Goal: Entertainment & Leisure: Consume media (video, audio)

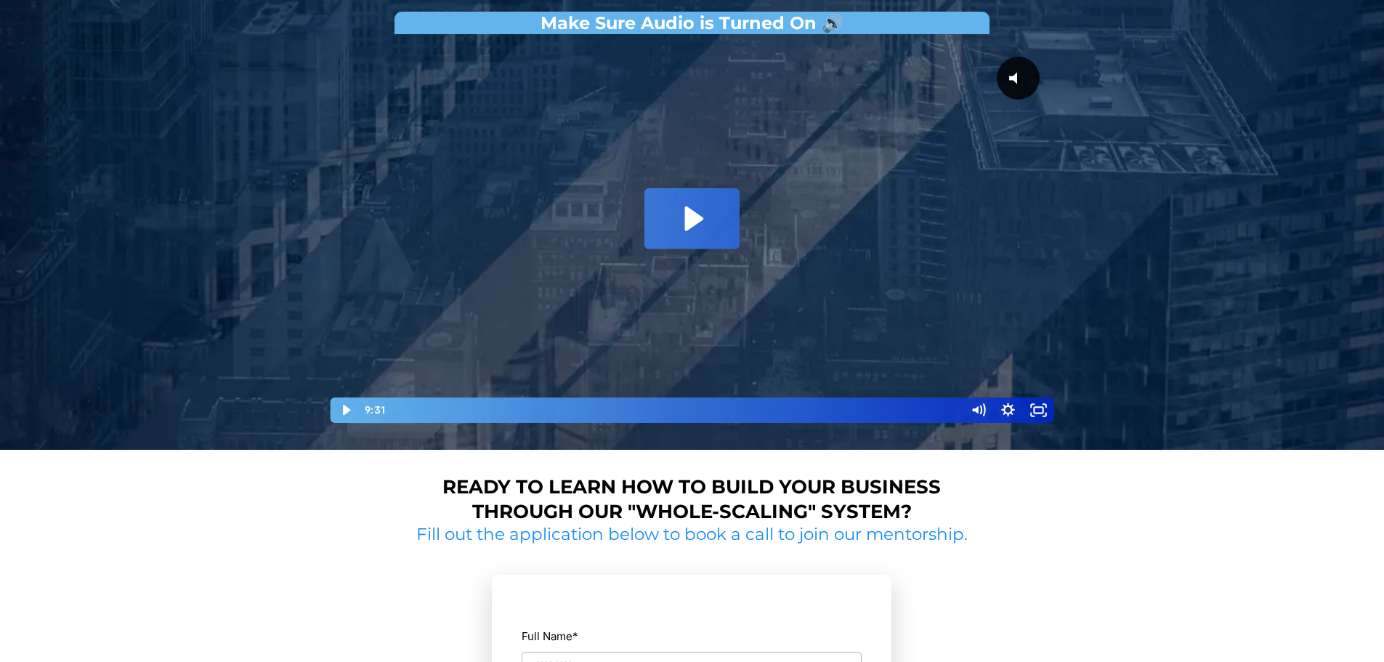
scroll to position [218, 0]
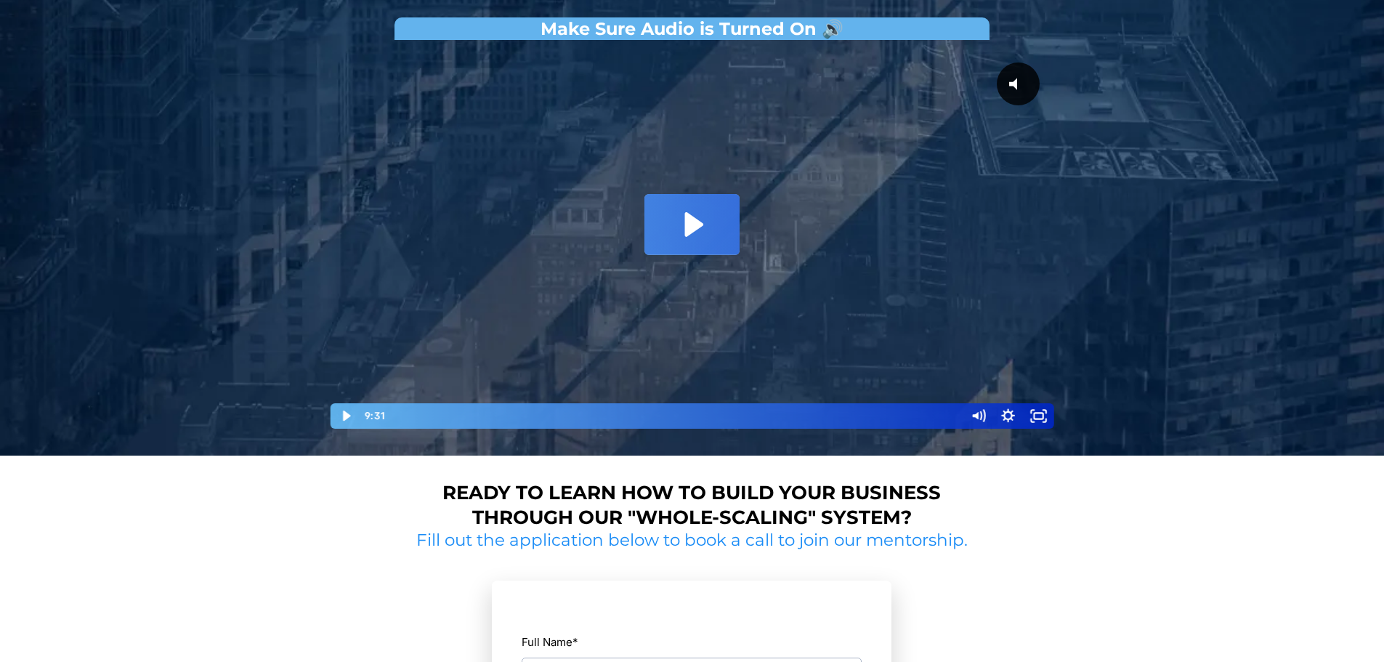
click at [690, 228] on icon "Play Video: David Choi - Whole-Scaling VSL V.2 (short)" at bounding box center [694, 224] width 18 height 25
drag, startPoint x: 349, startPoint y: 414, endPoint x: 377, endPoint y: 416, distance: 27.7
click at [352, 416] on icon "Pause" at bounding box center [346, 415] width 36 height 31
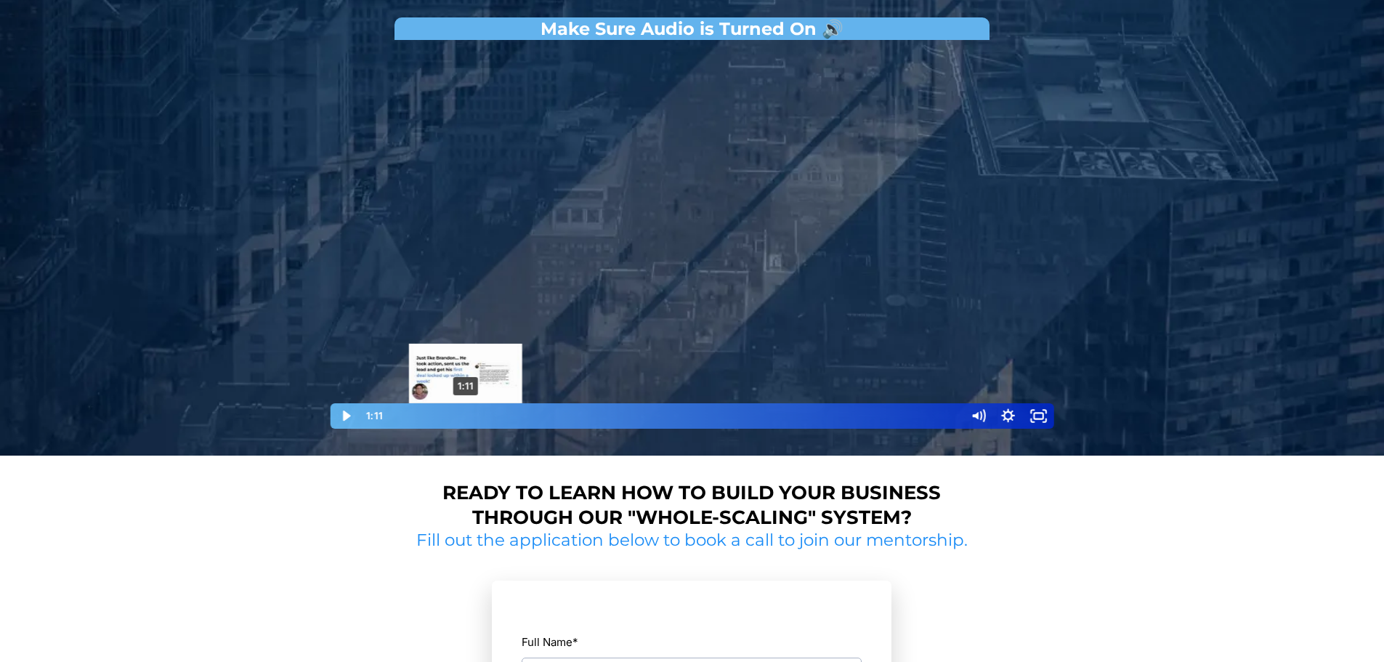
click at [466, 416] on div "Playbar" at bounding box center [465, 415] width 9 height 9
click at [351, 411] on icon "Play Video" at bounding box center [346, 415] width 36 height 31
click at [344, 406] on icon "Pause" at bounding box center [346, 415] width 36 height 31
click at [344, 406] on icon "Play Video" at bounding box center [346, 415] width 36 height 31
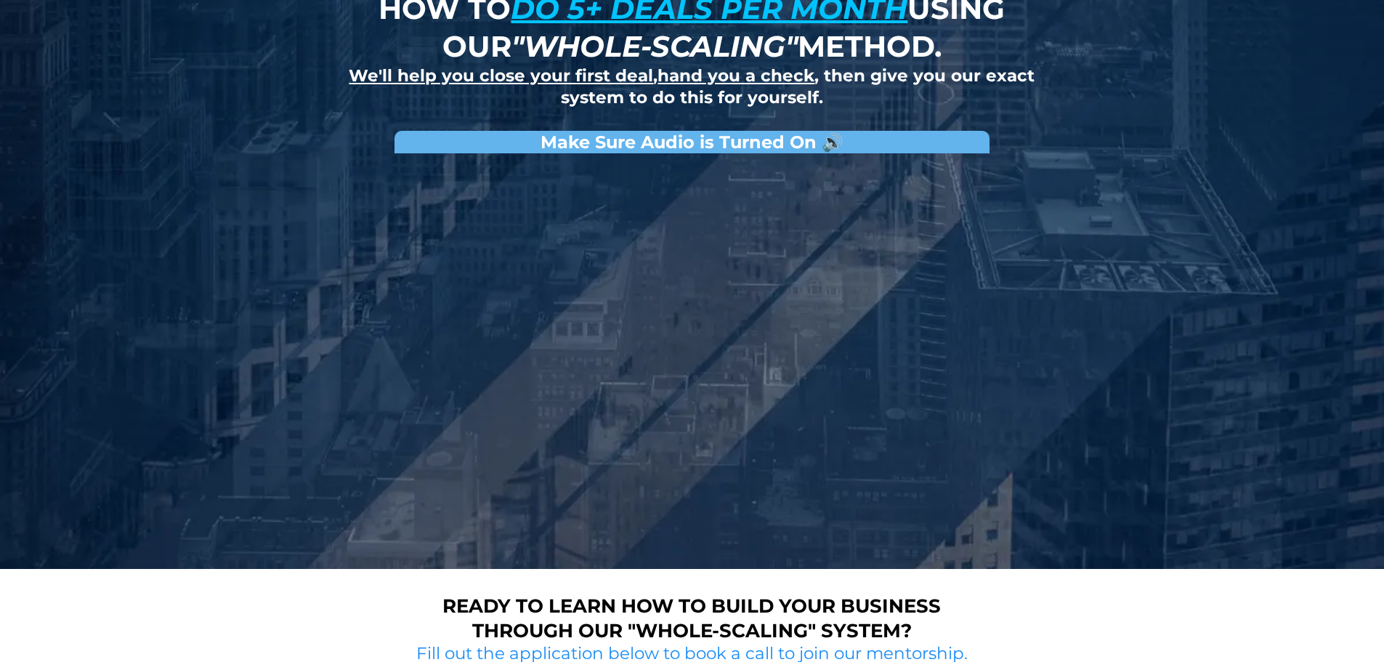
scroll to position [73, 0]
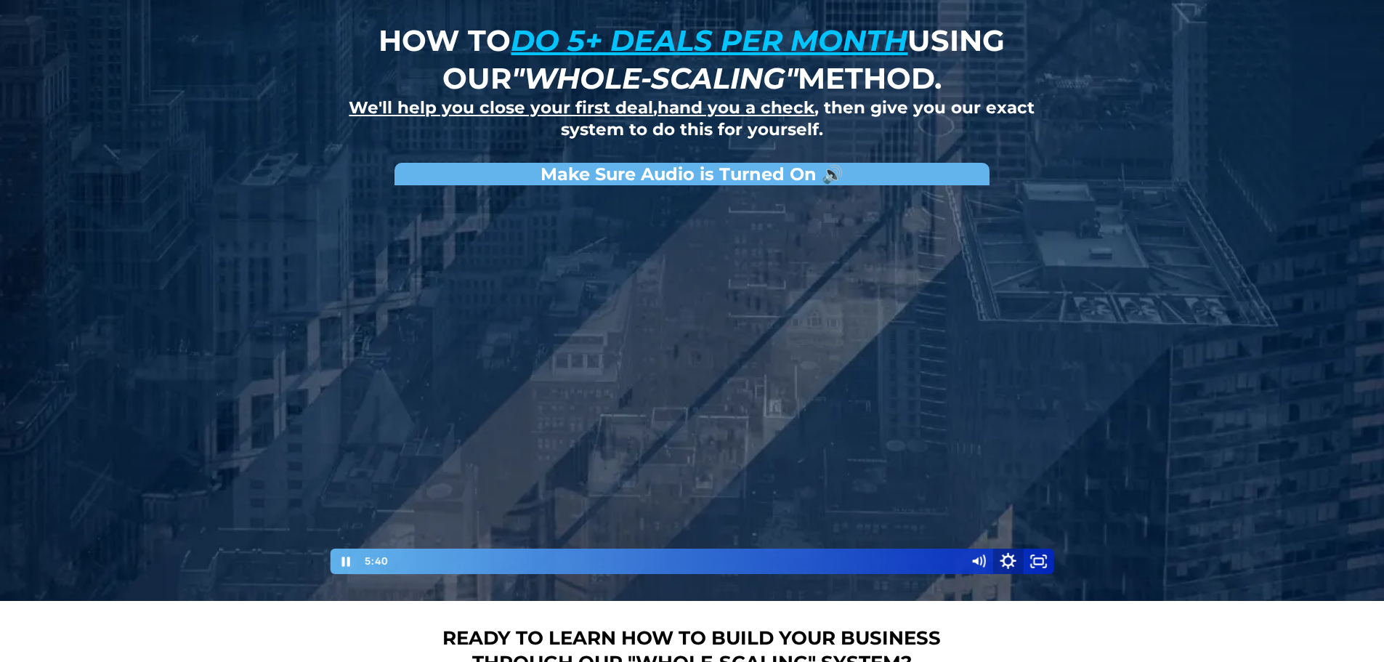
click at [1006, 556] on icon "Show settings menu" at bounding box center [1008, 561] width 36 height 31
click at [999, 501] on span "Speed" at bounding box center [990, 508] width 38 height 25
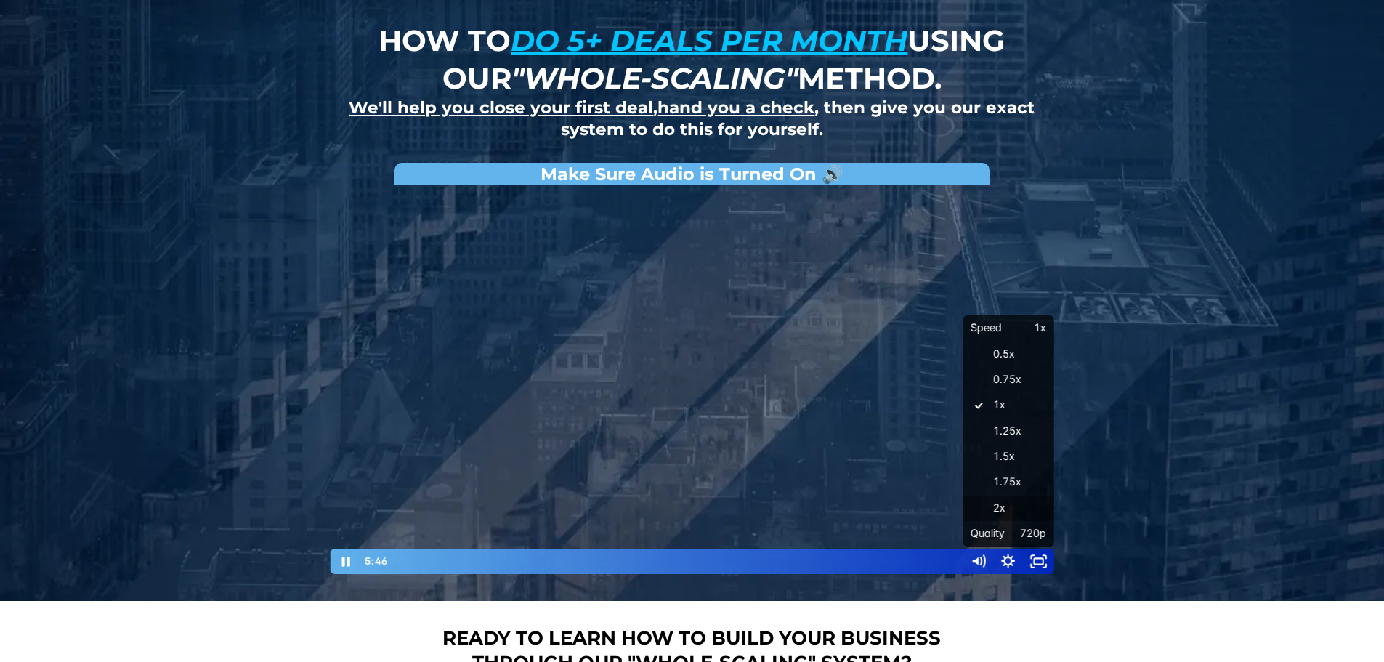
click at [991, 501] on label "2x" at bounding box center [1008, 509] width 91 height 26
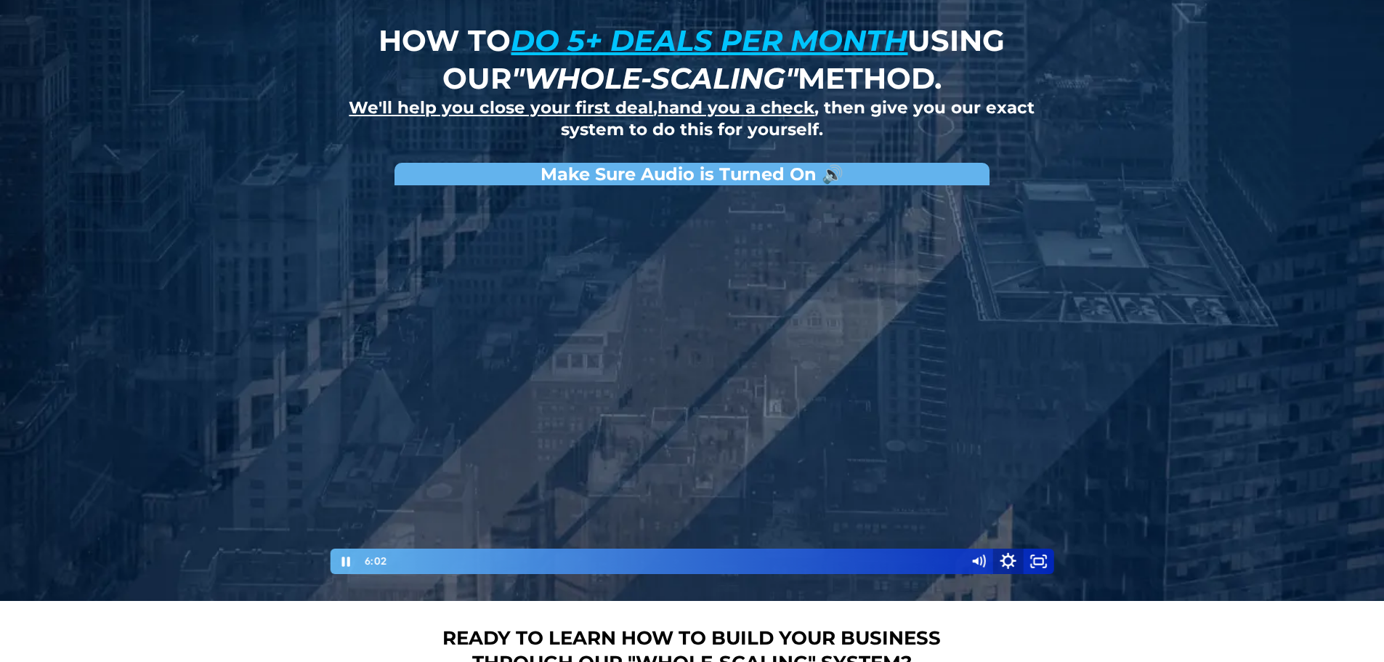
click at [1005, 559] on icon "Show settings menu" at bounding box center [1008, 561] width 36 height 31
click at [1008, 508] on span "2x" at bounding box center [1027, 508] width 38 height 25
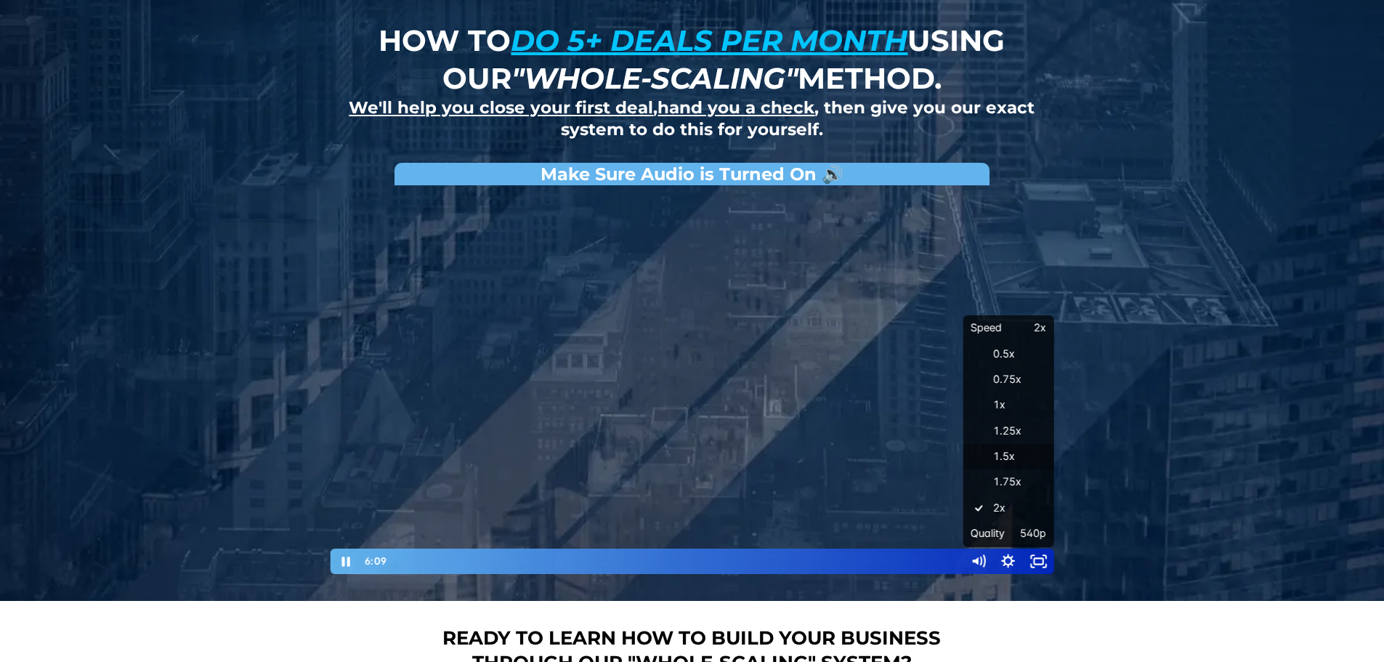
click at [1008, 455] on label "1.5x" at bounding box center [1008, 457] width 91 height 26
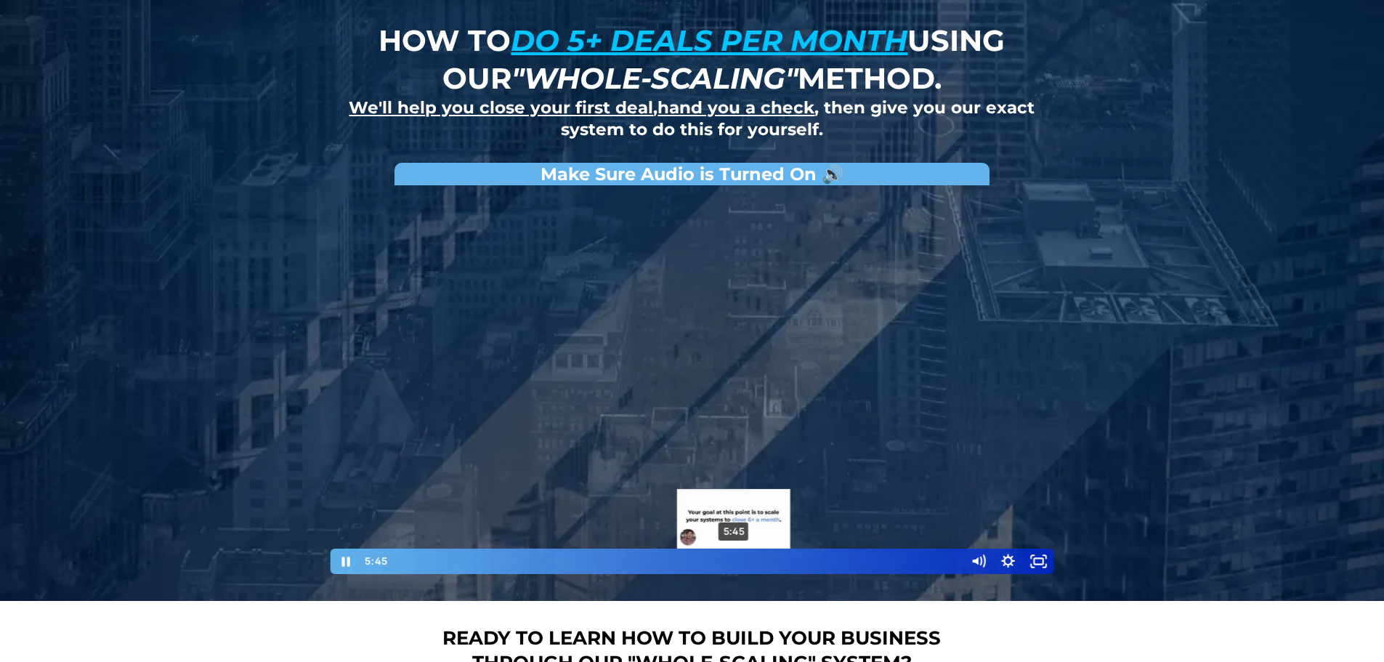
click at [734, 557] on div "5:45" at bounding box center [675, 561] width 559 height 25
click at [710, 557] on div "5:20" at bounding box center [675, 561] width 559 height 25
click at [727, 559] on div "5:37" at bounding box center [675, 561] width 559 height 25
click at [1011, 561] on icon "Show settings menu" at bounding box center [1008, 561] width 14 height 14
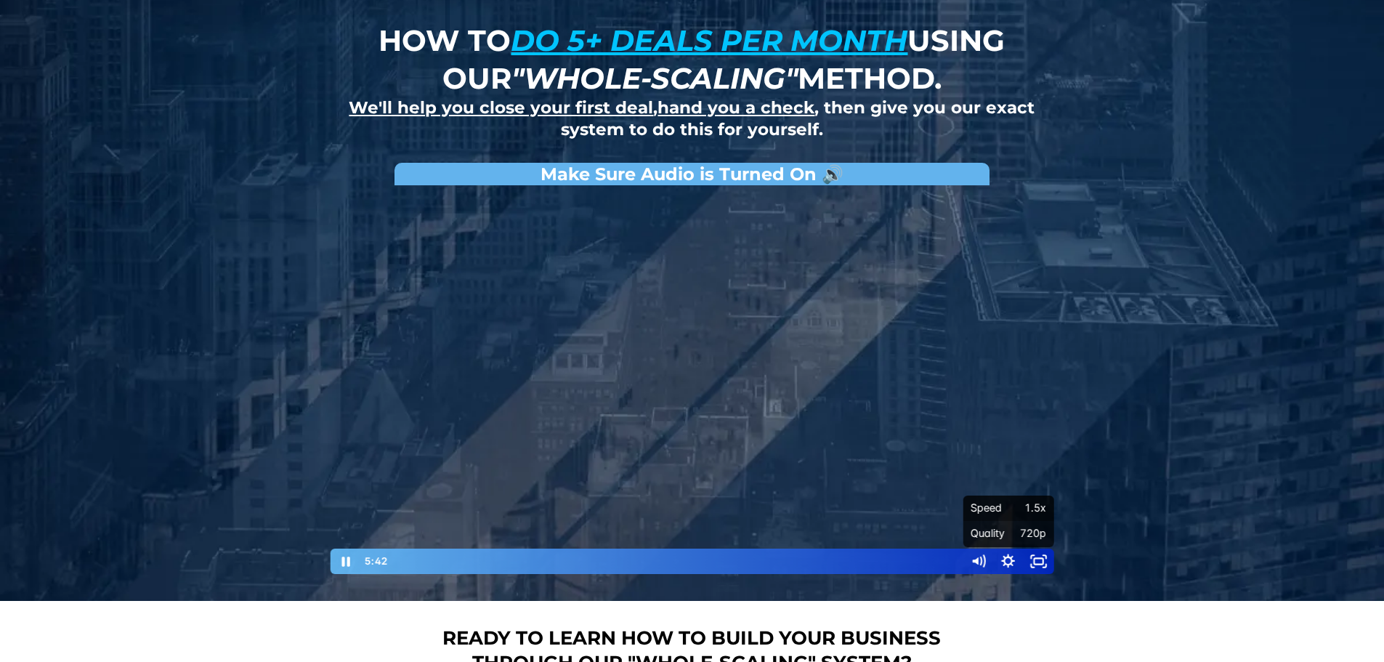
click at [1008, 511] on span "1.5x" at bounding box center [1027, 508] width 38 height 25
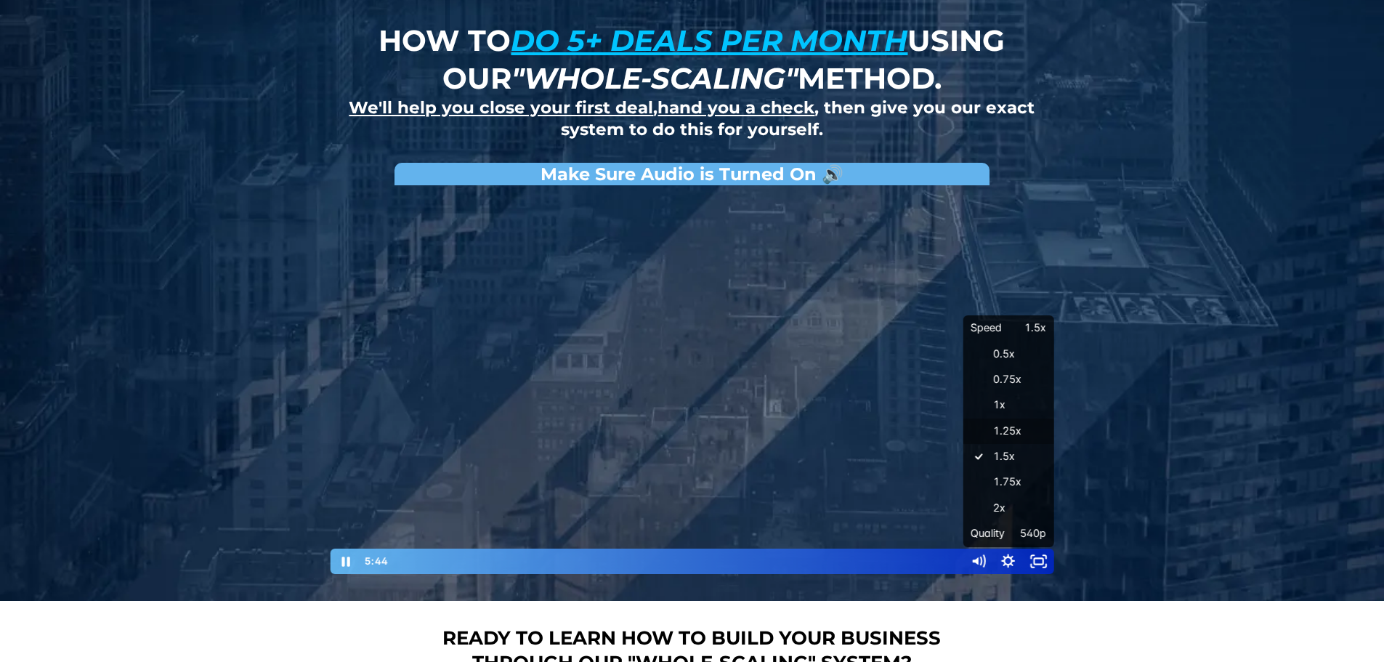
click at [1012, 432] on label "1.25x" at bounding box center [1008, 431] width 91 height 26
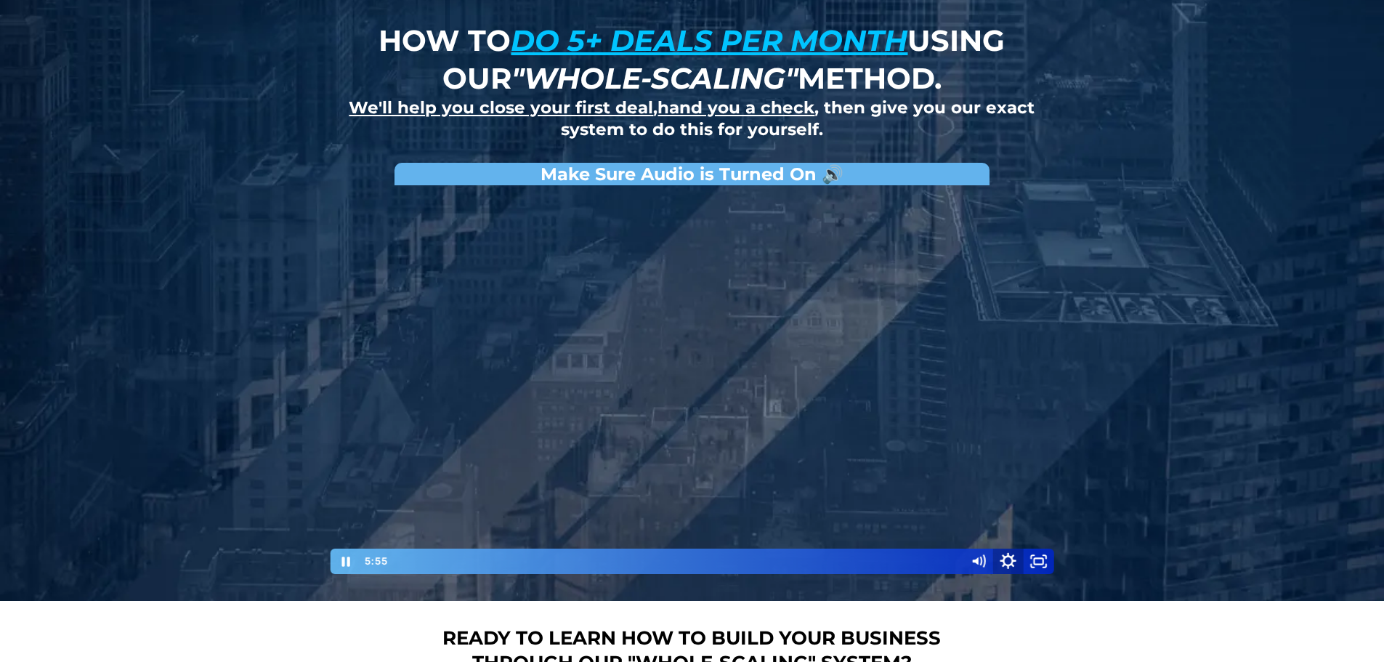
click at [1011, 557] on icon "Show settings menu" at bounding box center [1008, 560] width 16 height 16
click at [992, 507] on span "Speed" at bounding box center [990, 508] width 38 height 25
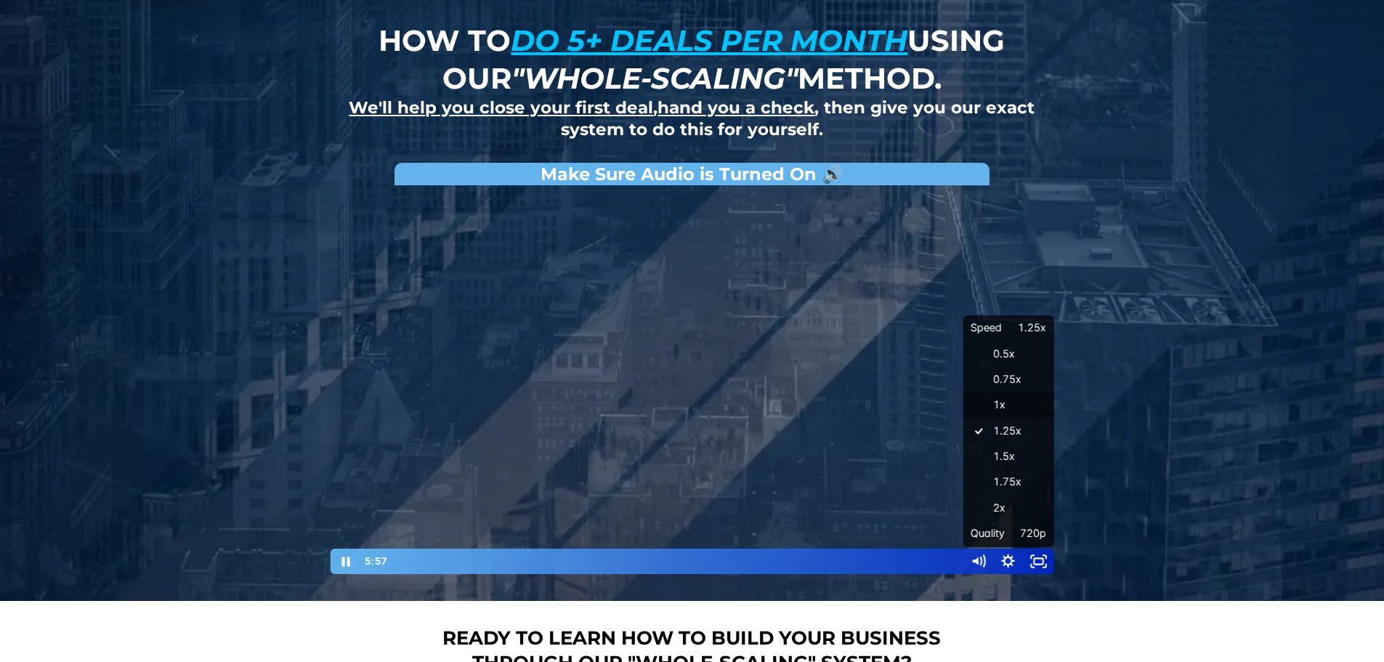
click at [977, 400] on label "1x" at bounding box center [1008, 405] width 91 height 26
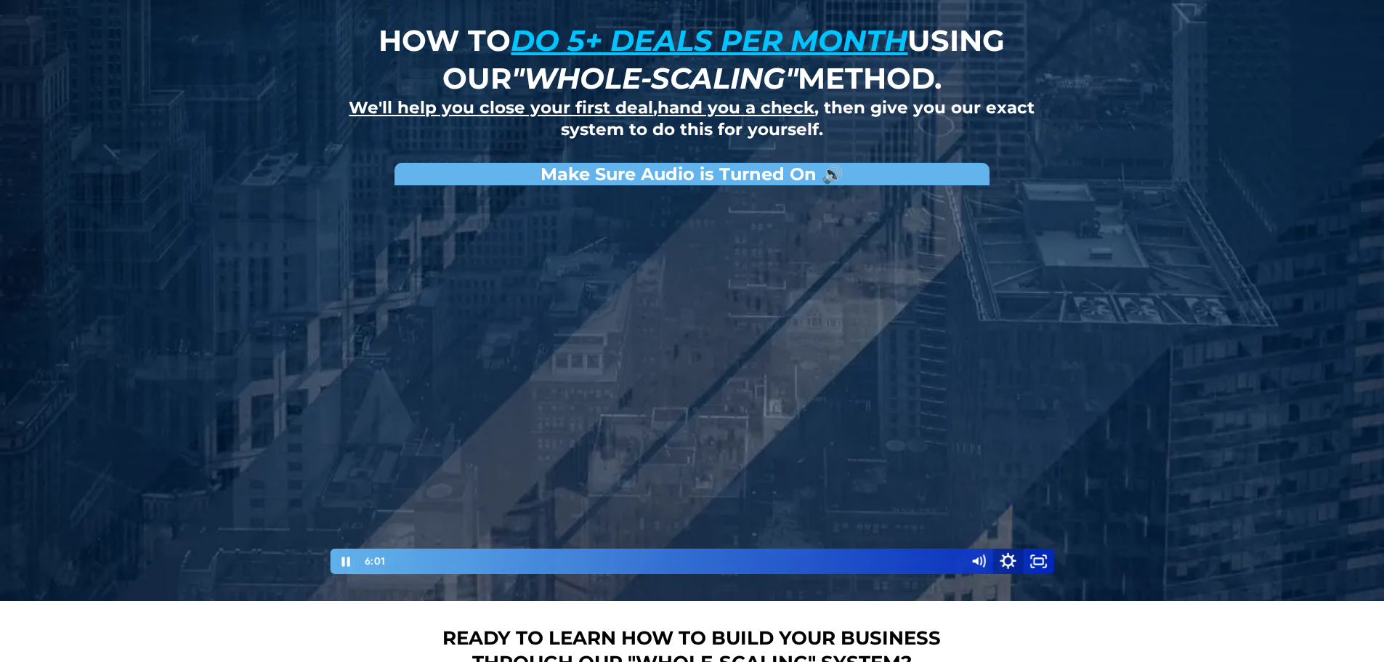
click at [1010, 554] on icon "Show settings menu" at bounding box center [1008, 561] width 36 height 31
click at [1003, 509] on span "Speed" at bounding box center [990, 508] width 38 height 25
click at [1011, 555] on icon "Show settings menu" at bounding box center [1008, 561] width 31 height 25
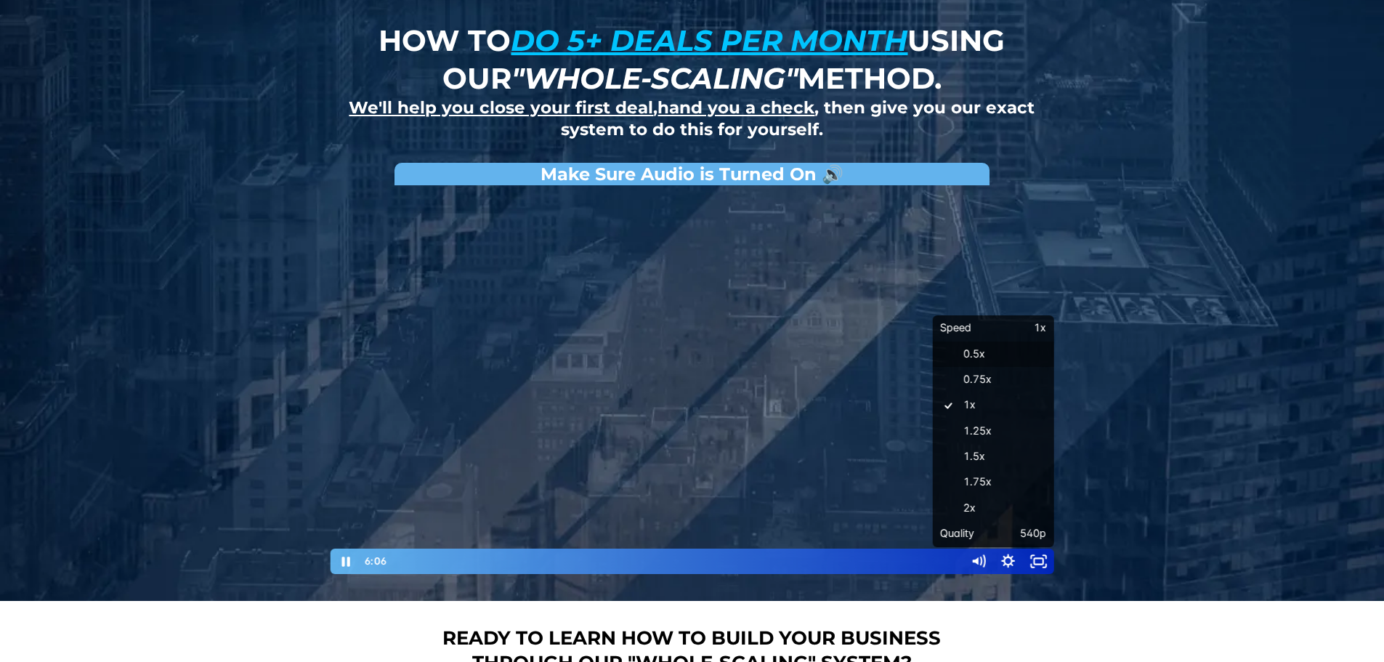
click at [963, 347] on label "0.5x" at bounding box center [993, 354] width 121 height 26
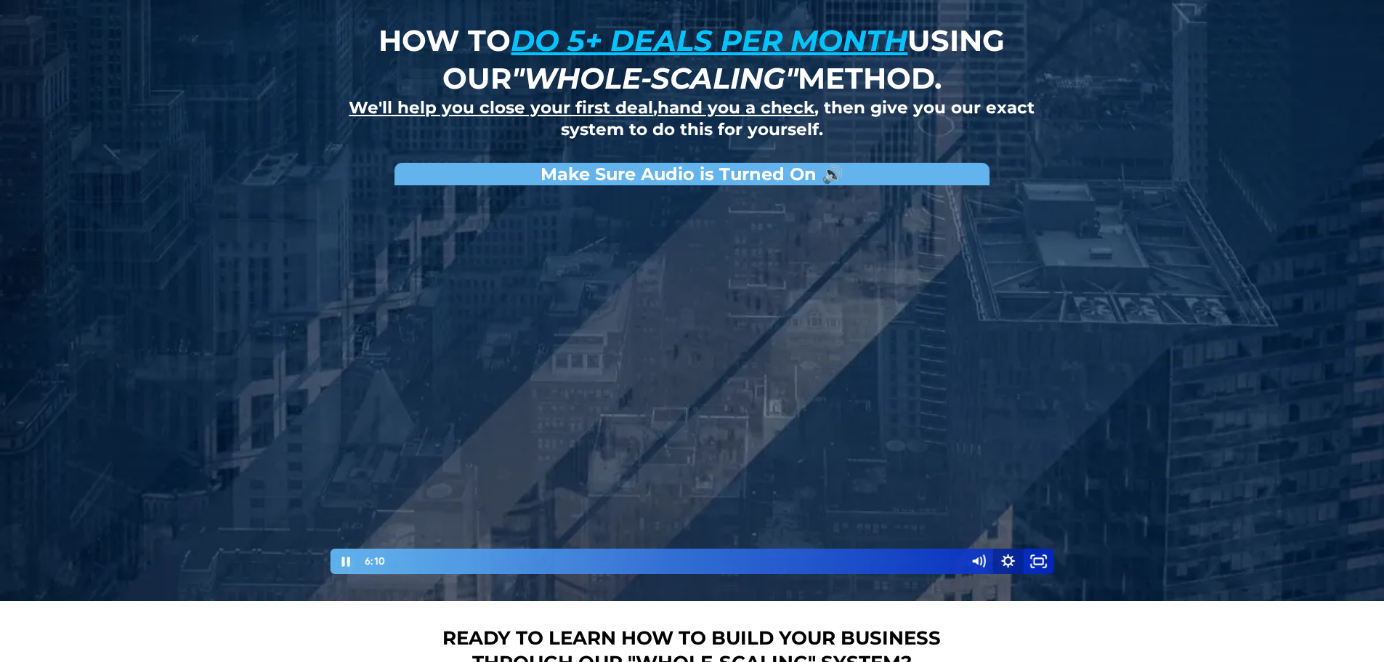
click at [1010, 560] on icon "Show settings menu" at bounding box center [1008, 561] width 31 height 25
click at [985, 504] on span "Speed" at bounding box center [966, 508] width 53 height 25
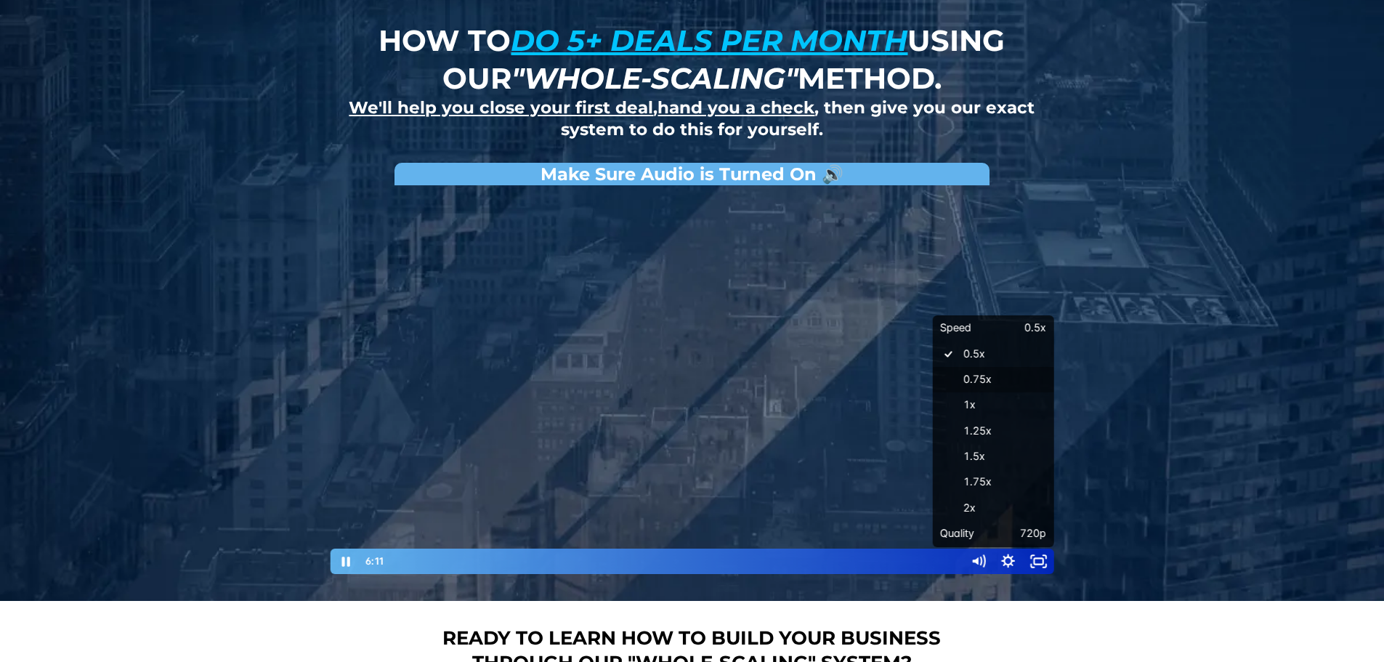
click at [963, 384] on label "0.75x" at bounding box center [993, 380] width 121 height 26
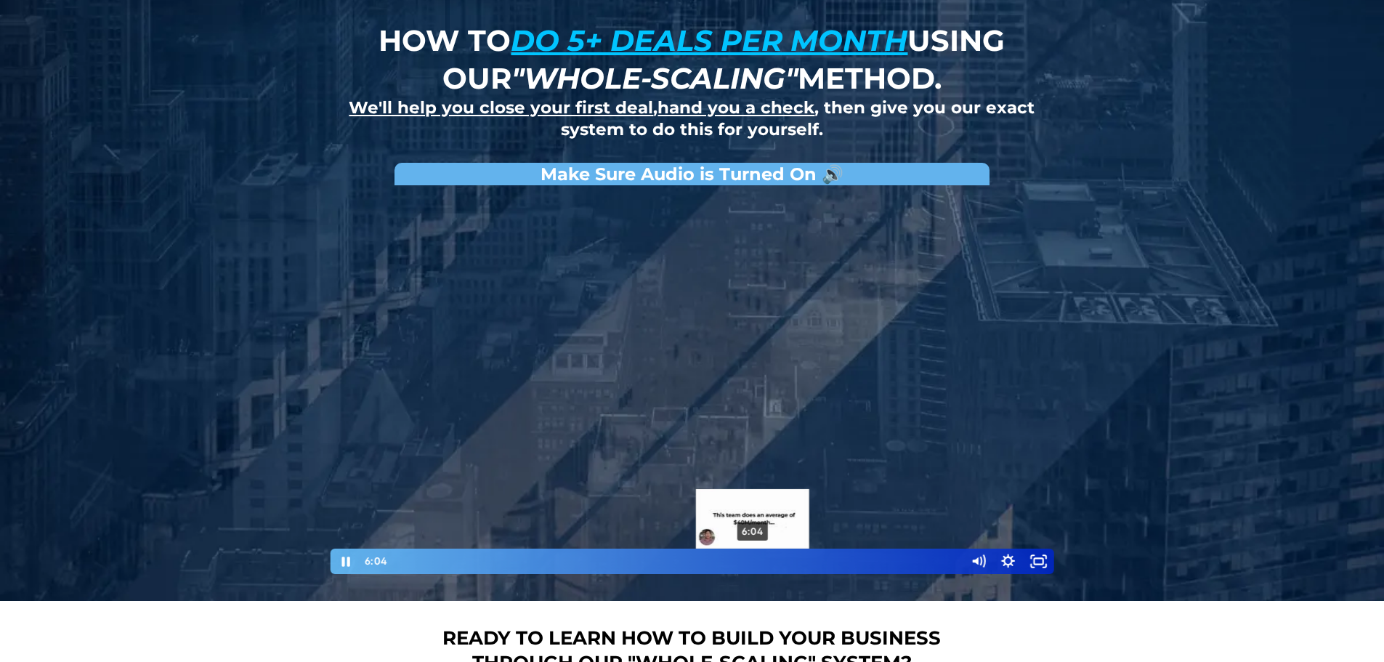
click at [753, 562] on div "6:04" at bounding box center [675, 561] width 559 height 25
click at [742, 563] on div "5:53" at bounding box center [675, 561] width 559 height 25
click at [740, 563] on div "5:52" at bounding box center [675, 561] width 559 height 25
click at [341, 562] on icon "Pause" at bounding box center [346, 561] width 31 height 25
click at [342, 561] on icon "Play Video" at bounding box center [346, 561] width 31 height 25
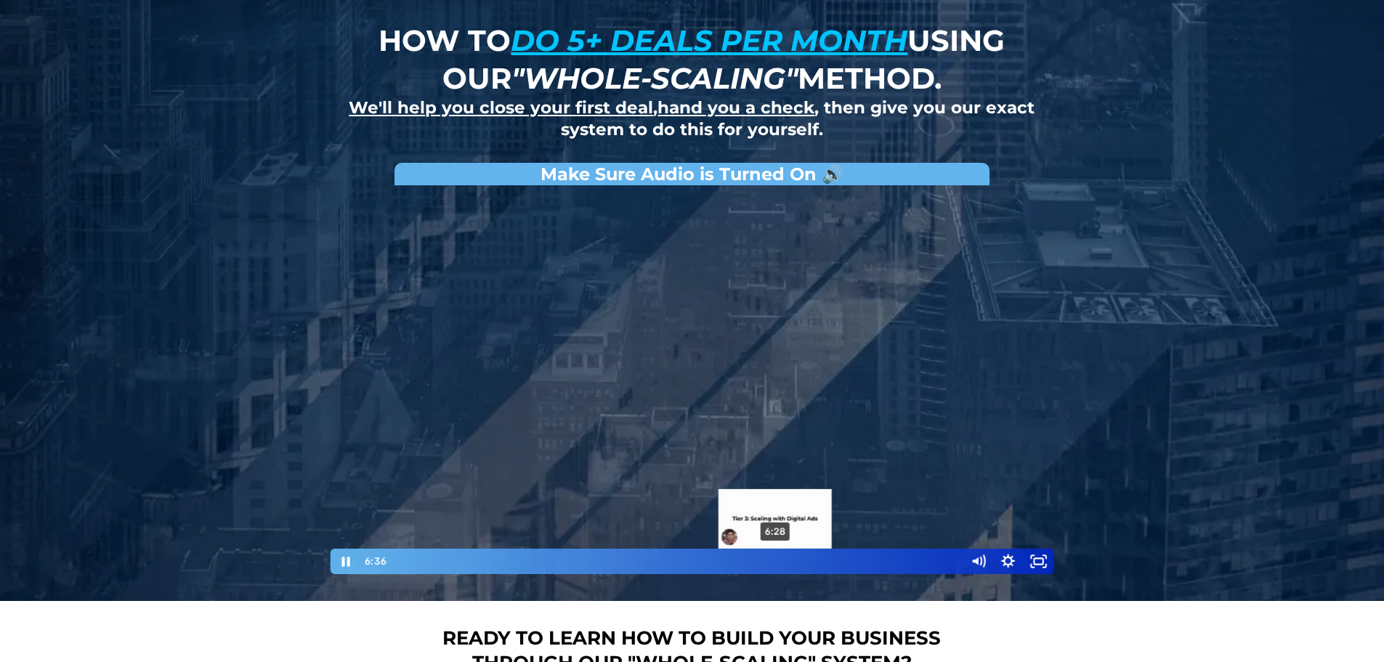
click at [776, 559] on div "6:28" at bounding box center [675, 561] width 559 height 25
click at [1006, 558] on icon "Show settings menu" at bounding box center [1008, 560] width 16 height 16
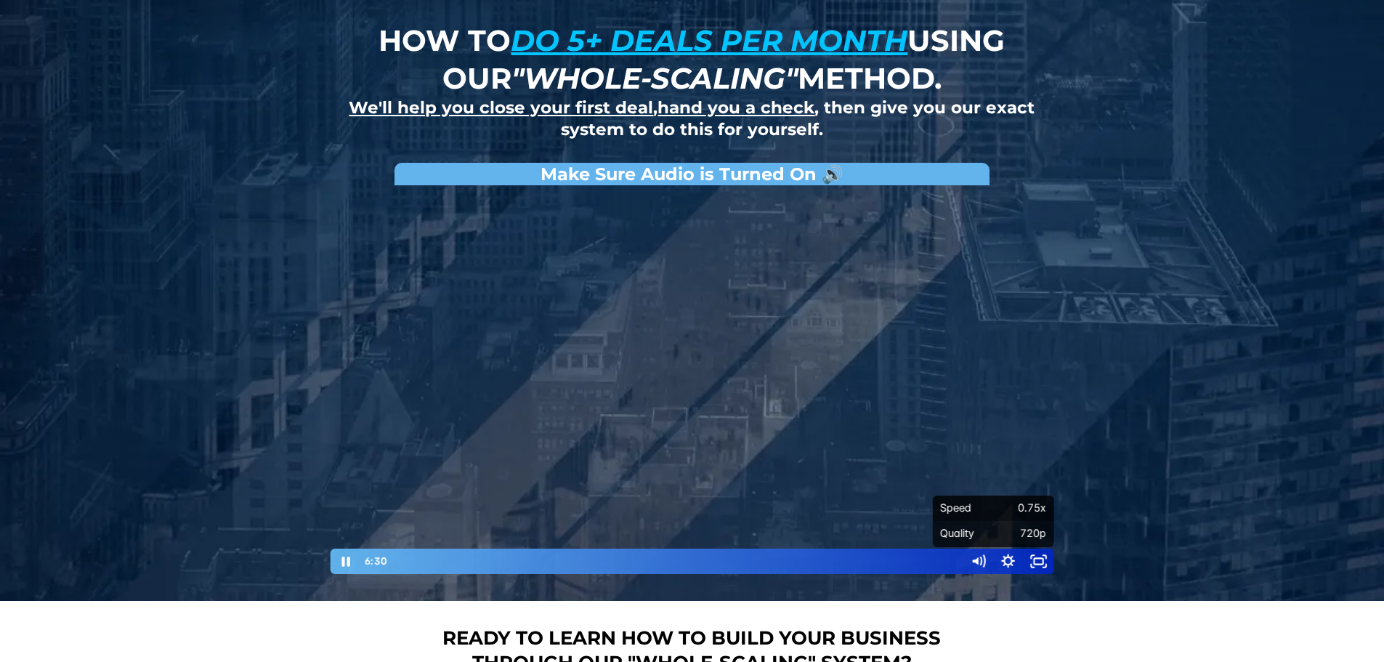
click at [979, 510] on span "Speed" at bounding box center [966, 508] width 53 height 25
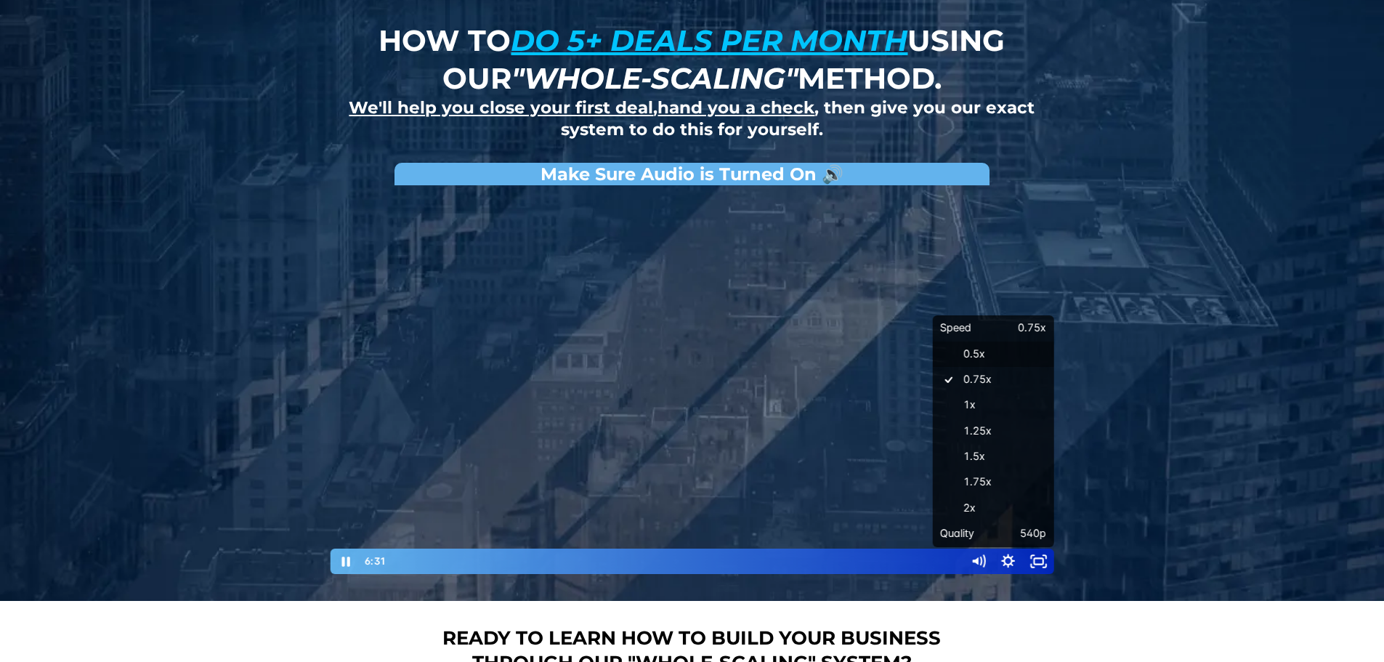
click at [971, 354] on label "0.5x" at bounding box center [993, 354] width 121 height 26
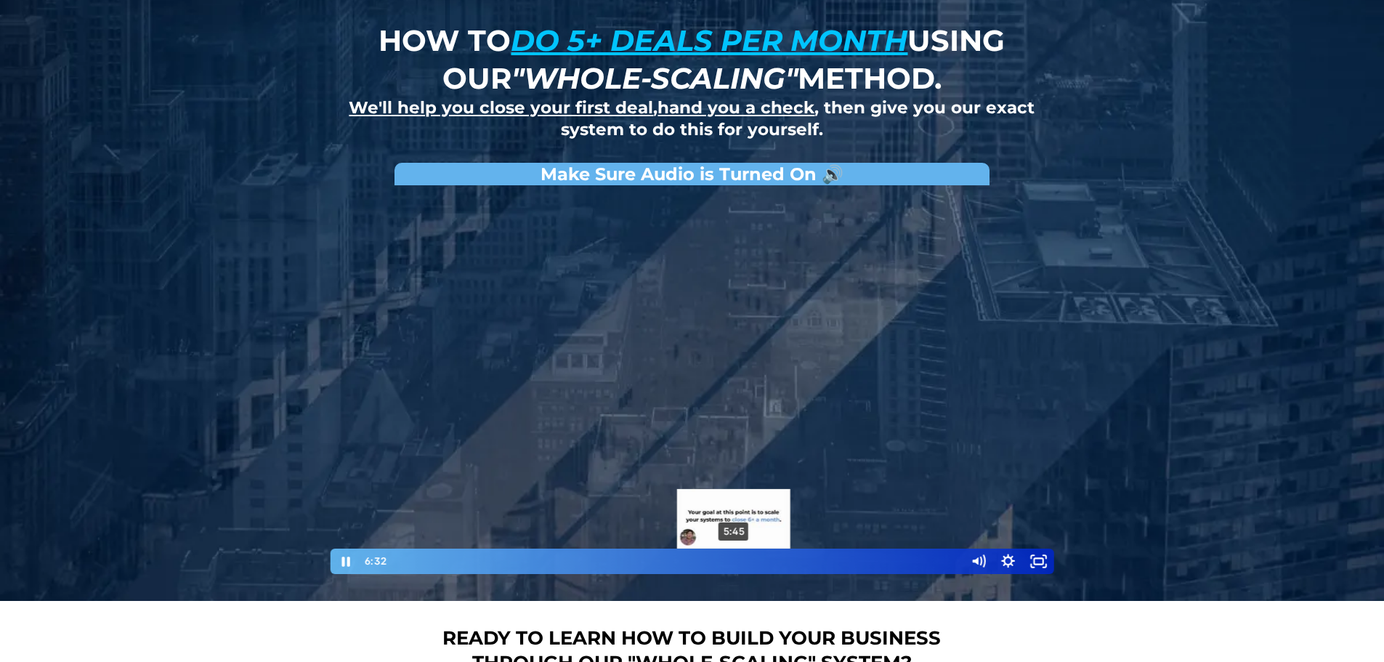
click at [734, 557] on div "5:45" at bounding box center [675, 561] width 559 height 25
click at [342, 554] on icon "Pause" at bounding box center [346, 561] width 36 height 31
click at [342, 554] on icon "Play Video" at bounding box center [346, 561] width 36 height 31
click at [350, 557] on icon "Pause" at bounding box center [346, 561] width 36 height 31
click at [350, 557] on icon "Play Video" at bounding box center [346, 561] width 31 height 25
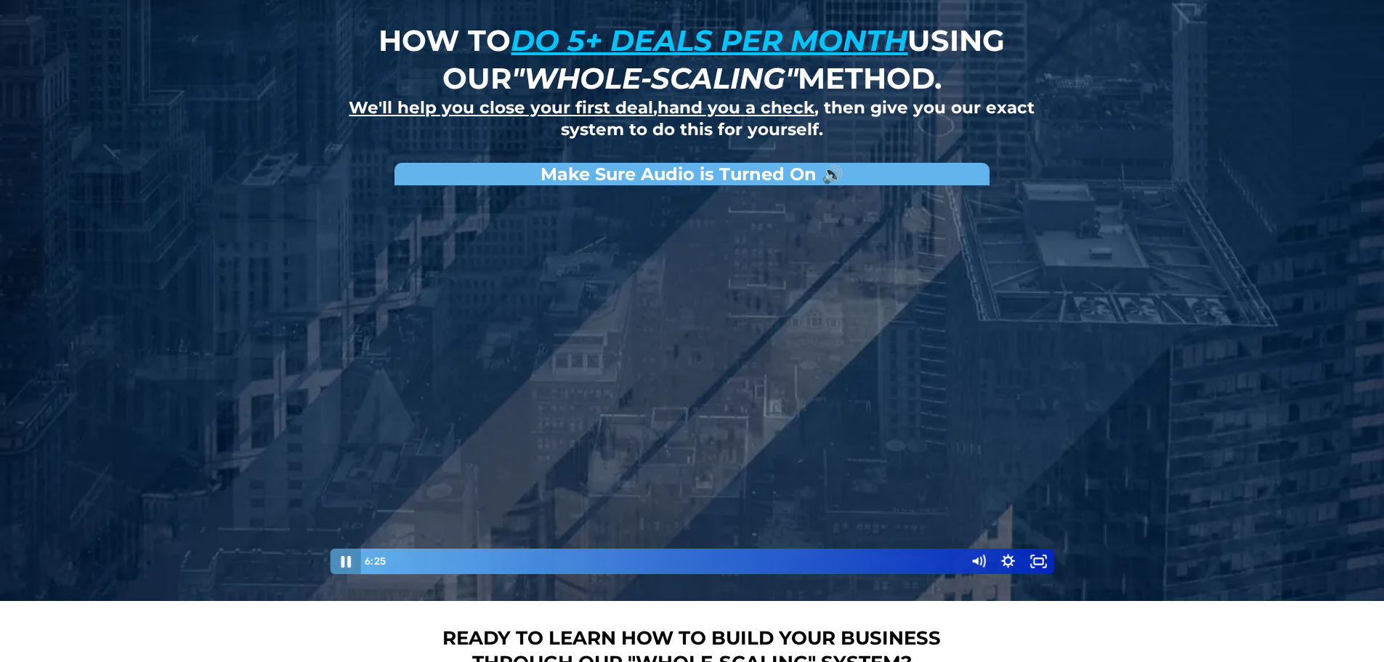
click at [350, 557] on icon "Pause" at bounding box center [346, 561] width 36 height 31
click at [350, 557] on icon "Play Video" at bounding box center [346, 561] width 36 height 31
click at [350, 557] on icon "Pause" at bounding box center [346, 561] width 36 height 31
click at [350, 557] on icon "Play Video" at bounding box center [346, 561] width 31 height 25
click at [350, 557] on icon "Pause" at bounding box center [346, 561] width 36 height 31
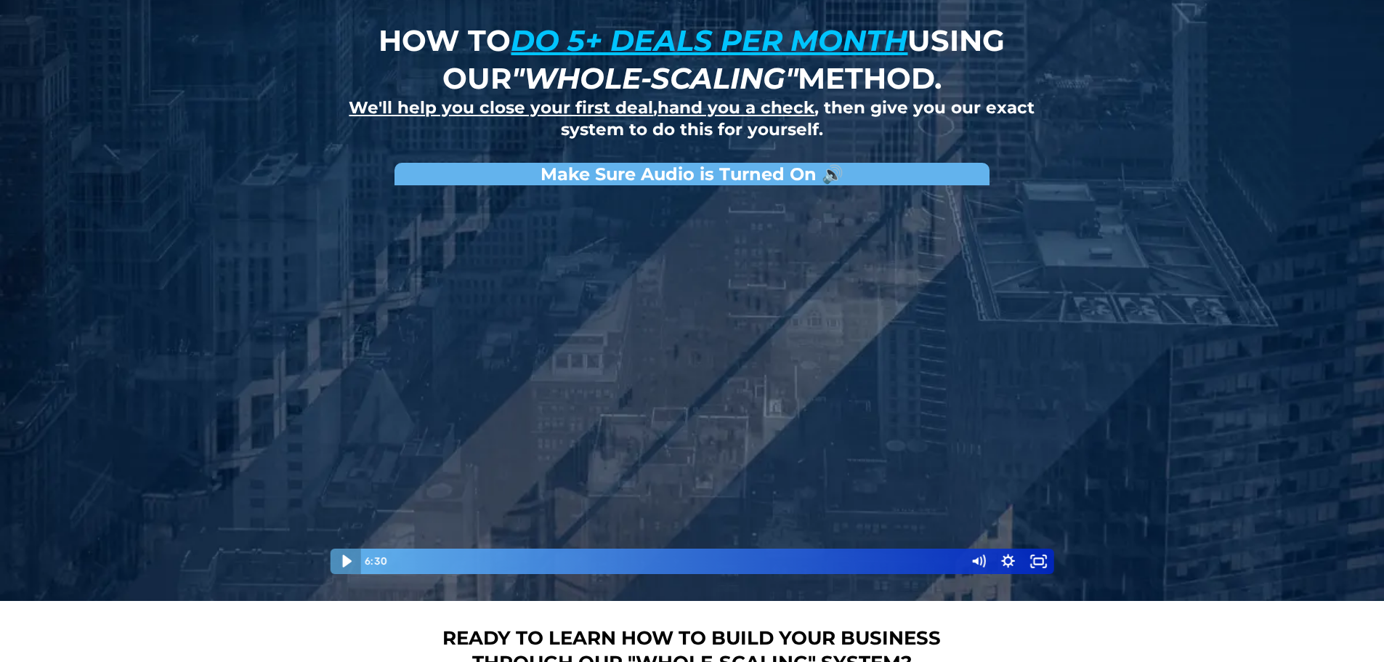
click at [350, 557] on icon "Play Video" at bounding box center [346, 561] width 36 height 31
click at [1007, 556] on icon "Show settings menu" at bounding box center [1008, 561] width 31 height 25
click at [976, 509] on span "Speed" at bounding box center [966, 508] width 53 height 25
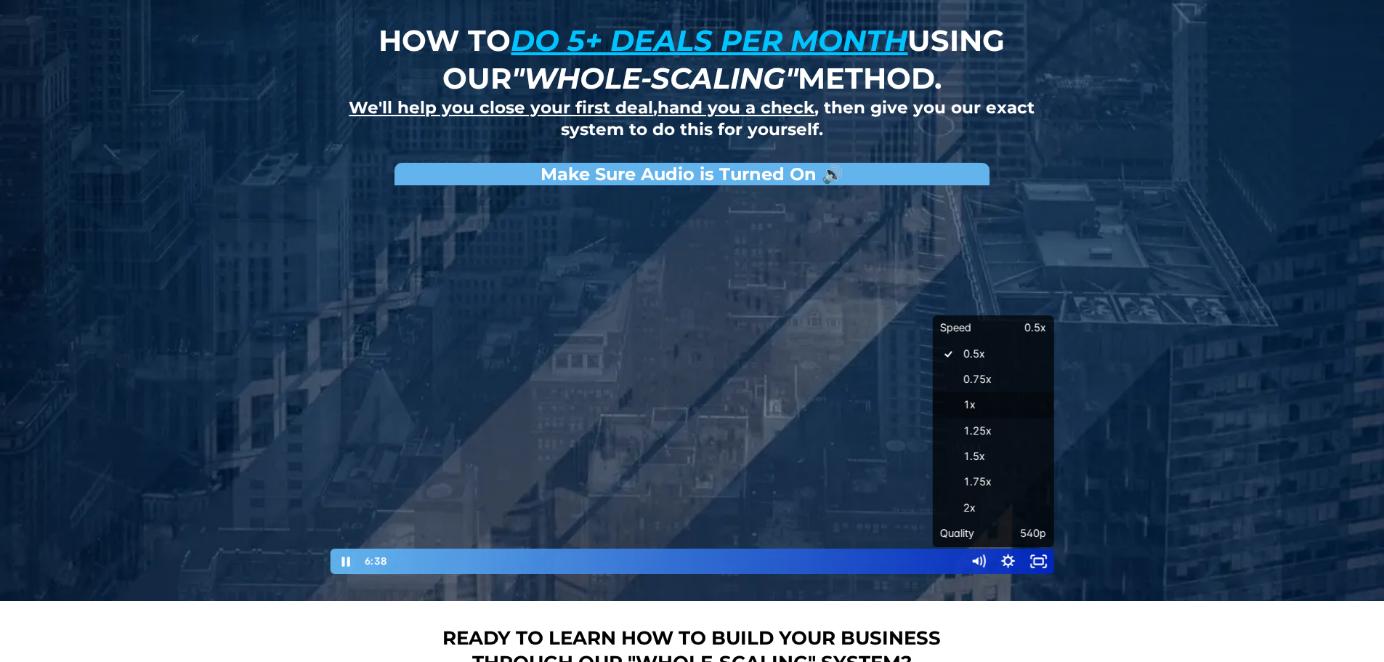
click at [982, 405] on label "1x" at bounding box center [993, 405] width 121 height 26
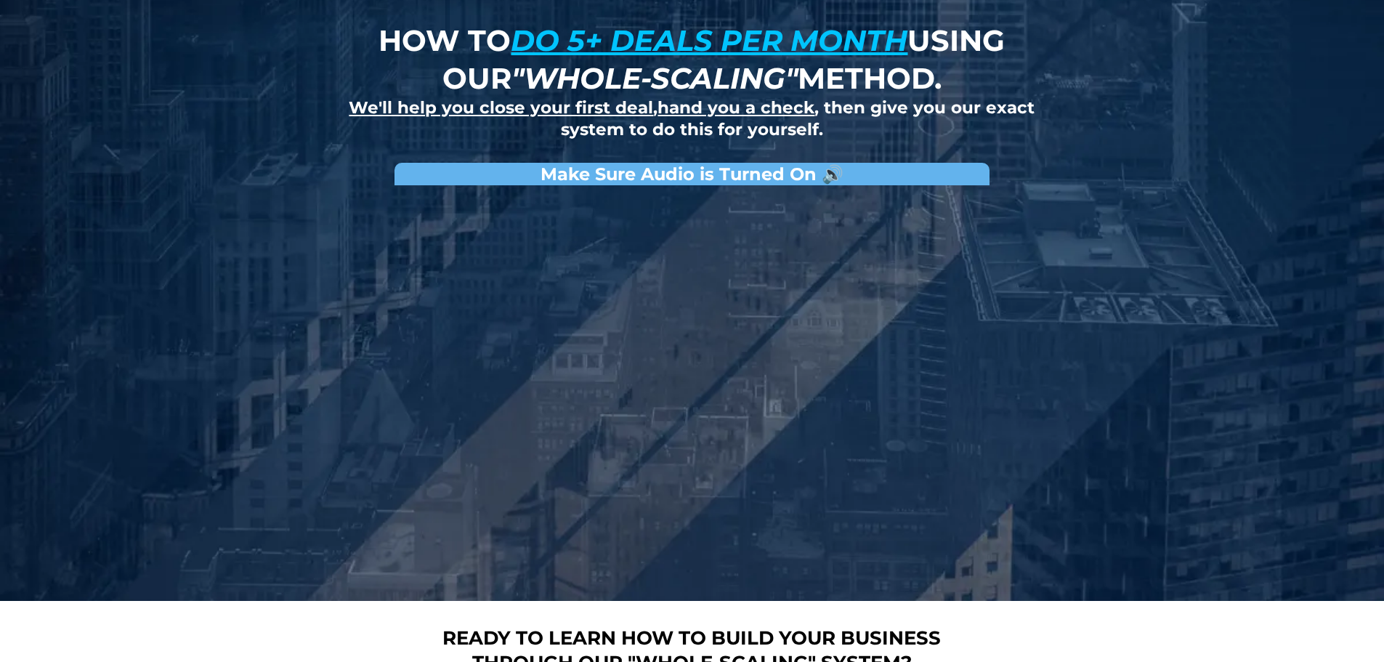
click at [1250, 243] on div "How to do 5+ deals per month using our "whole-scaling" method. We'll help you c…" at bounding box center [692, 264] width 1384 height 674
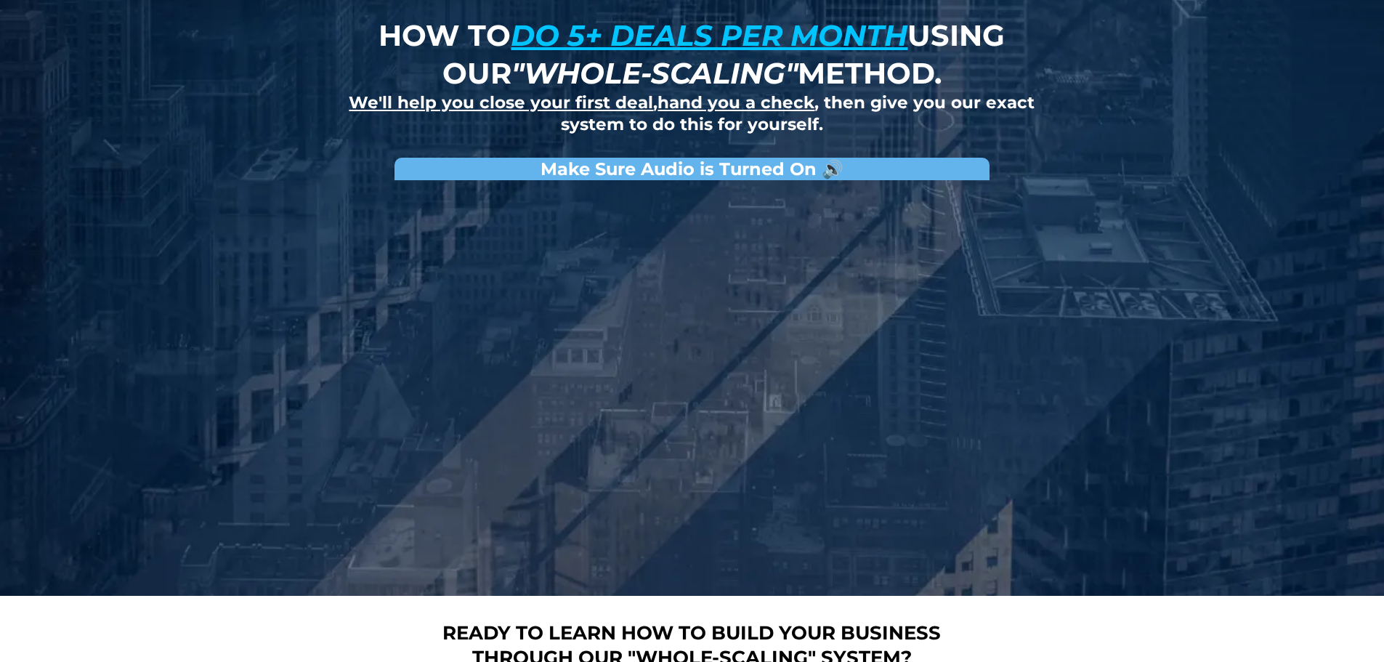
scroll to position [0, 0]
